Goal: Check status

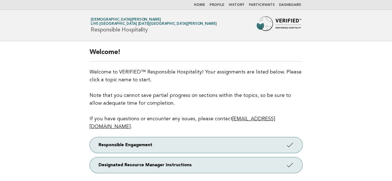
click at [290, 5] on link "Dashboard" at bounding box center [290, 4] width 22 height 3
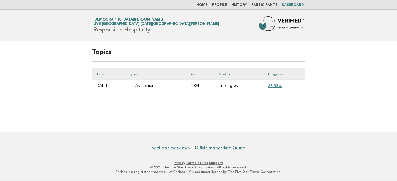
click at [276, 86] on link "83.33%" at bounding box center [275, 86] width 14 height 4
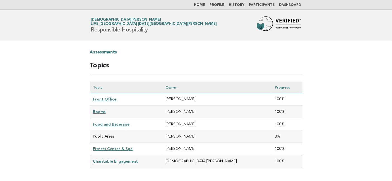
click at [47, 119] on main "Assessments Topics Topic Owner Progress Front Office LIZETH GARCIA 100% Rooms C…" at bounding box center [196, 112] width 392 height 143
